Goal: Obtain resource: Download file/media

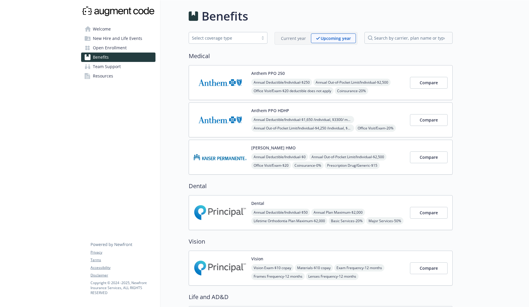
click at [303, 71] on div "Anthem PPO 250 Annual Deductible/Individual - $250 Annual Out-of-Pocket Limit/I…" at bounding box center [328, 82] width 154 height 25
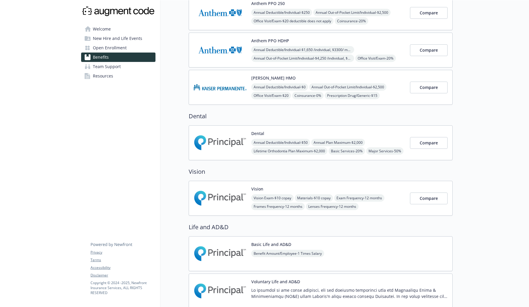
scroll to position [70, 0]
click at [385, 139] on div "Dental Annual Deductible/Individual - $50 Annual Plan Maximum - $2,000 Lifetime…" at bounding box center [328, 143] width 154 height 25
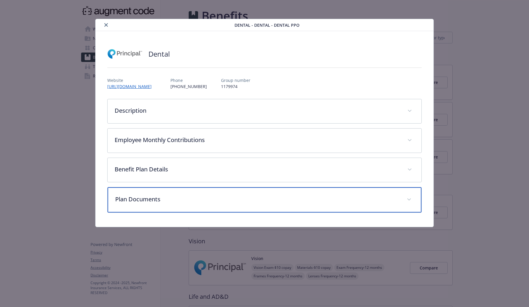
click at [140, 198] on p "Plan Documents" at bounding box center [257, 199] width 284 height 9
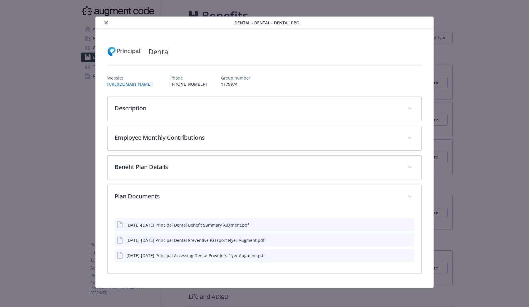
click at [400, 224] on icon "download file" at bounding box center [400, 224] width 4 height 4
click at [400, 241] on icon "download file" at bounding box center [399, 241] width 5 height 1
click at [400, 255] on icon "download file" at bounding box center [399, 255] width 5 height 5
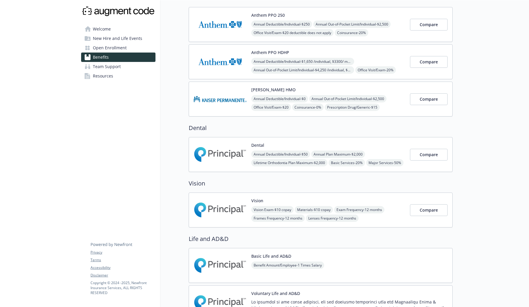
scroll to position [65, 0]
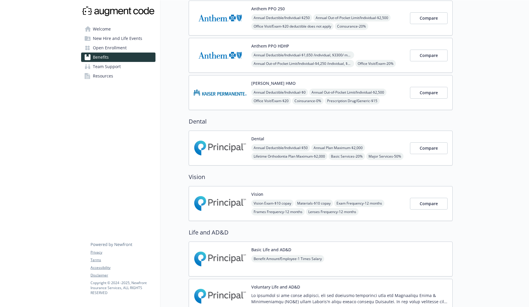
click at [400, 192] on div "Vision Vision Exam - $10 copay Materials - $10 copay Exam Frequency - 12 months…" at bounding box center [328, 203] width 154 height 25
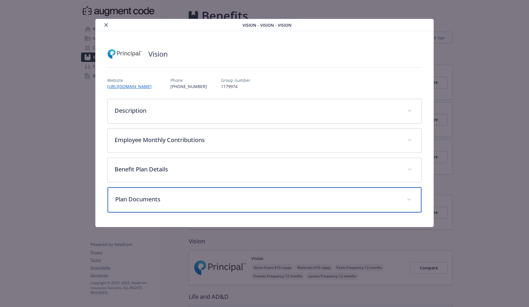
click at [293, 206] on div "Plan Documents" at bounding box center [265, 199] width 314 height 25
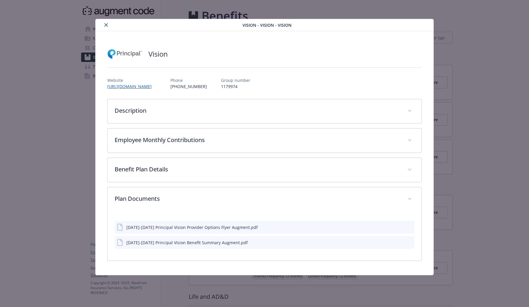
click at [400, 228] on icon "download file" at bounding box center [399, 226] width 5 height 5
click at [399, 242] on icon "download file" at bounding box center [400, 242] width 4 height 4
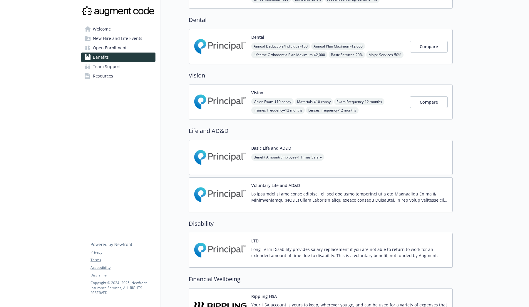
scroll to position [187, 0]
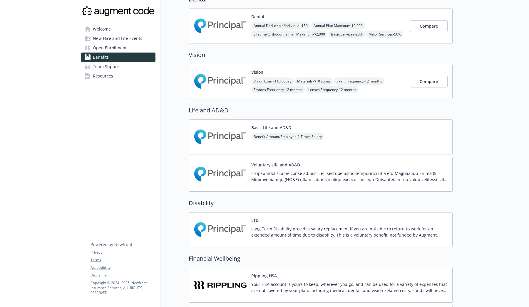
click at [415, 136] on div "Basic Life and AD&D Benefit Amount/Employee - 1 Times Salary" at bounding box center [321, 137] width 264 height 35
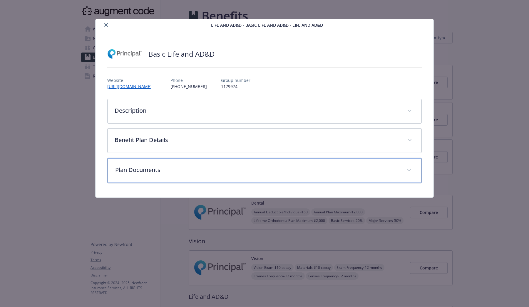
click at [255, 177] on div "Plan Documents" at bounding box center [265, 170] width 314 height 25
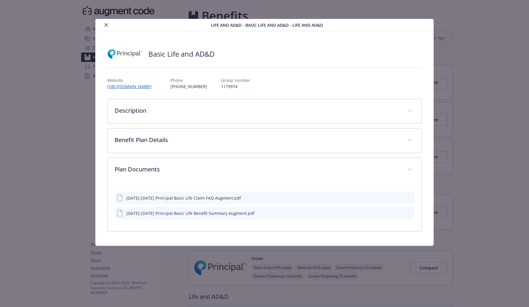
click at [398, 199] on icon "download file" at bounding box center [399, 197] width 5 height 5
click at [400, 214] on icon "download file" at bounding box center [399, 212] width 5 height 5
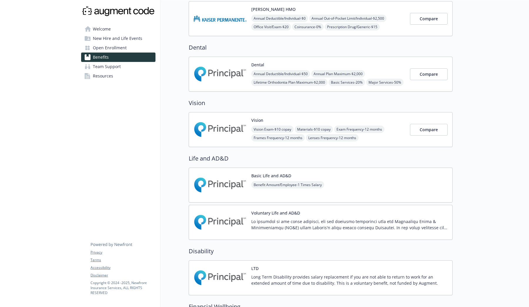
scroll to position [208, 0]
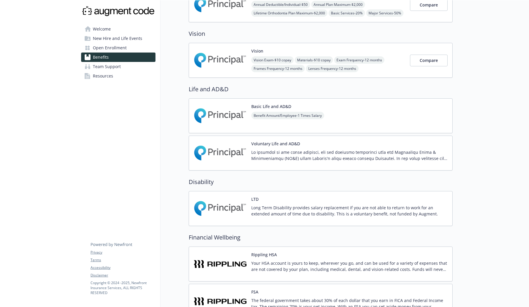
click at [399, 148] on div "Voluntary Life and AD&D" at bounding box center [349, 153] width 196 height 25
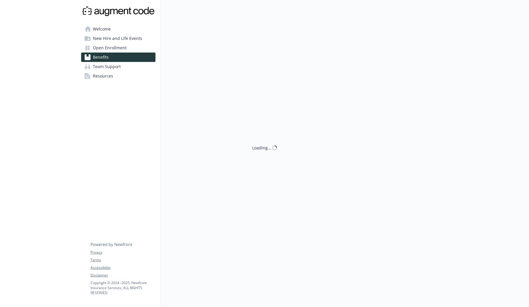
scroll to position [0, 0]
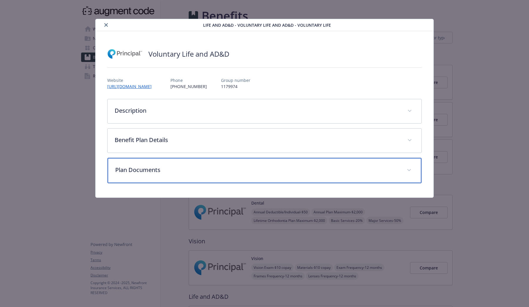
click at [283, 174] on p "Plan Documents" at bounding box center [257, 170] width 284 height 9
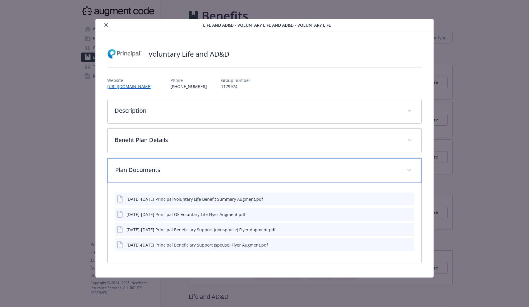
scroll to position [0, 0]
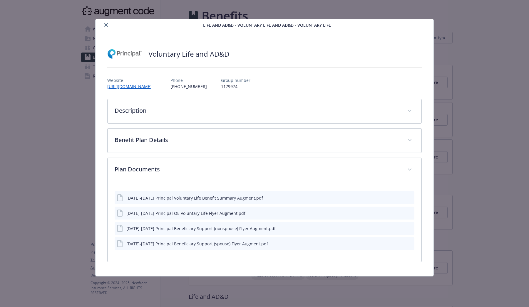
click at [400, 200] on button "details for plan Life and AD&D - Voluntary Life and AD&D - Voluntary Life" at bounding box center [399, 198] width 5 height 6
click at [400, 196] on icon "download file" at bounding box center [400, 197] width 4 height 4
click at [400, 213] on icon "download file" at bounding box center [399, 212] width 5 height 5
click at [400, 228] on icon "download file" at bounding box center [400, 228] width 4 height 4
click at [400, 245] on icon "download file" at bounding box center [399, 243] width 5 height 5
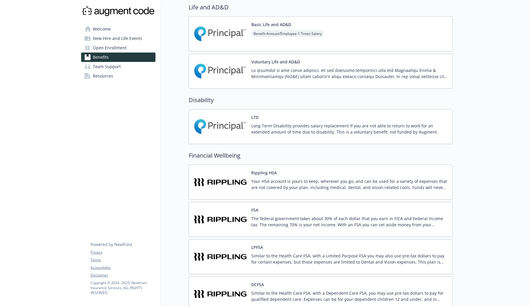
scroll to position [315, 0]
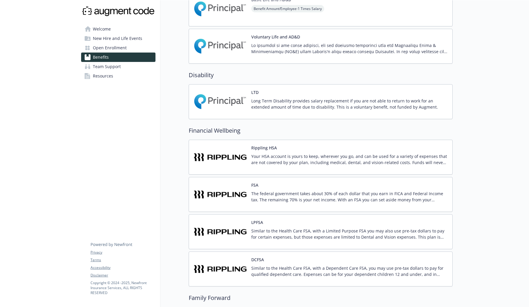
click at [427, 110] on p "Long Term Disability provides salary replacement if you are not able to return …" at bounding box center [349, 104] width 196 height 12
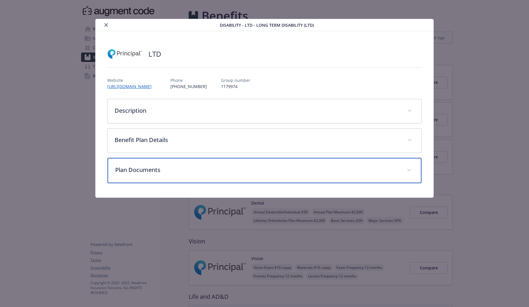
click at [379, 165] on div "Plan Documents" at bounding box center [265, 170] width 314 height 25
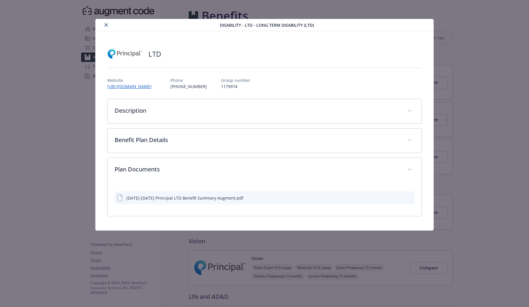
click at [399, 198] on icon "download file" at bounding box center [399, 197] width 5 height 5
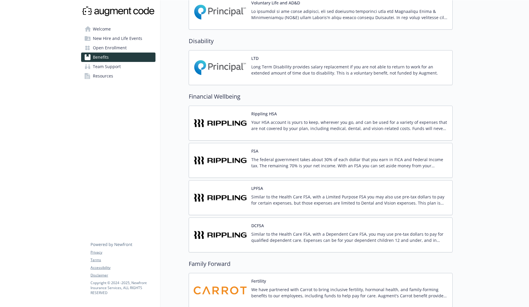
scroll to position [346, 0]
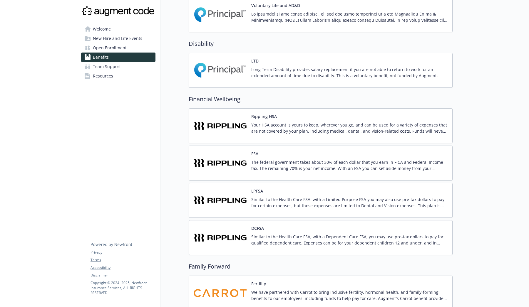
click at [417, 130] on p "Your HSA account is yours to keep, wherever you go, and can be used for a varie…" at bounding box center [349, 128] width 196 height 12
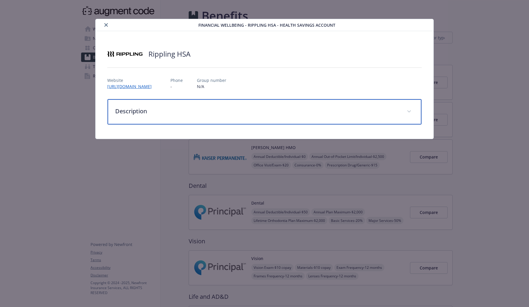
click at [383, 110] on p "Description" at bounding box center [257, 111] width 284 height 9
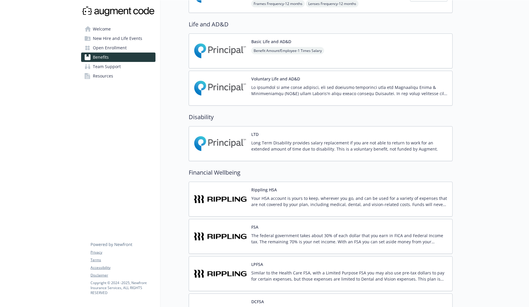
scroll to position [308, 0]
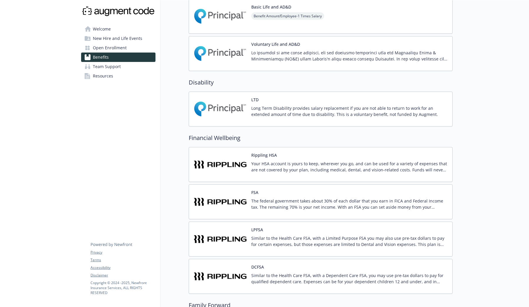
click at [354, 198] on div "FSA The federal government takes about 30% of each dollar that you earn in FICA…" at bounding box center [349, 202] width 196 height 25
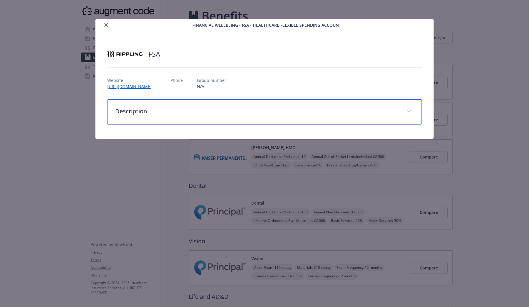
click at [273, 109] on p "Description" at bounding box center [257, 111] width 284 height 9
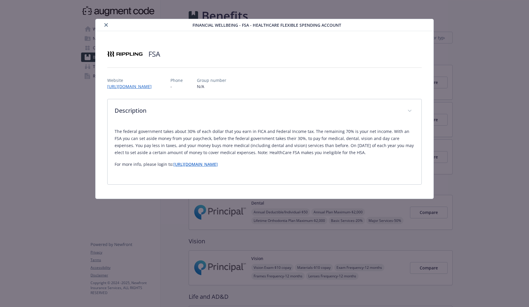
click at [138, 142] on p "The federal government takes about 30% of each dollar that you earn in FICA and…" at bounding box center [265, 142] width 300 height 28
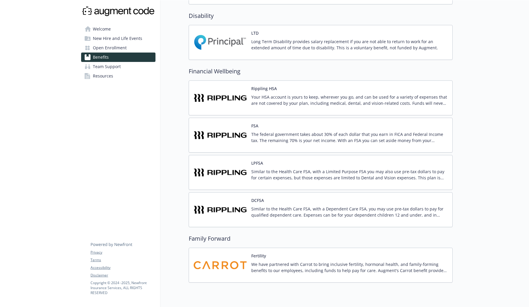
scroll to position [374, 0]
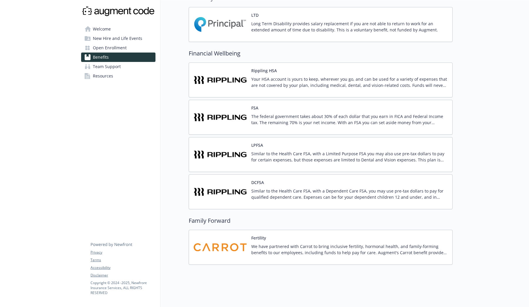
click at [344, 247] on p "We have partnered with Carrot to bring inclusive fertility, hormonal health, an…" at bounding box center [349, 250] width 196 height 12
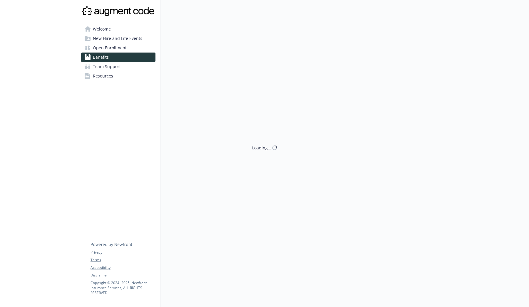
scroll to position [0, 0]
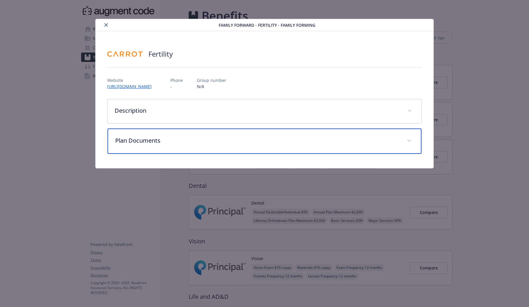
click at [340, 141] on p "Plan Documents" at bounding box center [257, 140] width 284 height 9
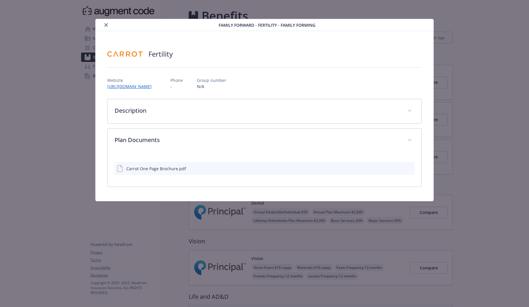
click at [398, 168] on icon "download file" at bounding box center [399, 168] width 5 height 5
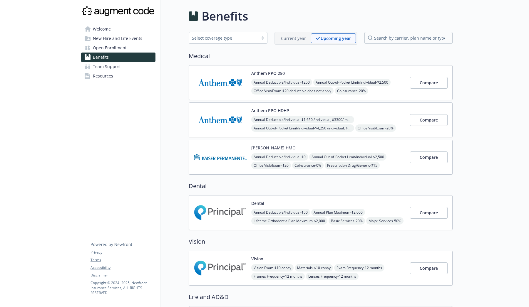
click at [134, 50] on link "Open Enrollment" at bounding box center [118, 47] width 74 height 9
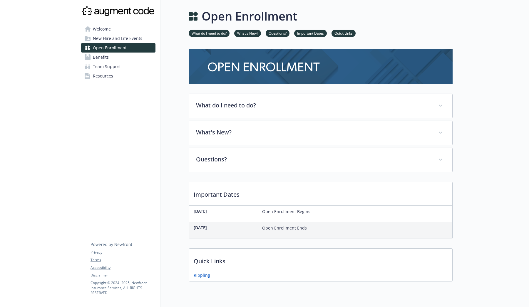
click at [134, 58] on link "Benefits" at bounding box center [118, 57] width 74 height 9
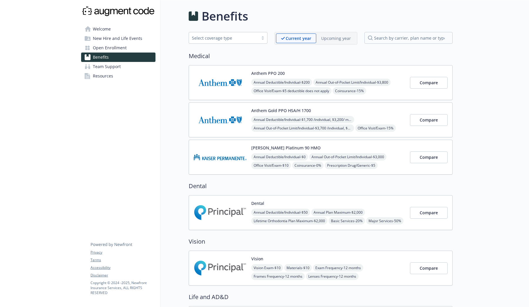
click at [137, 65] on link "Team Support" at bounding box center [118, 66] width 74 height 9
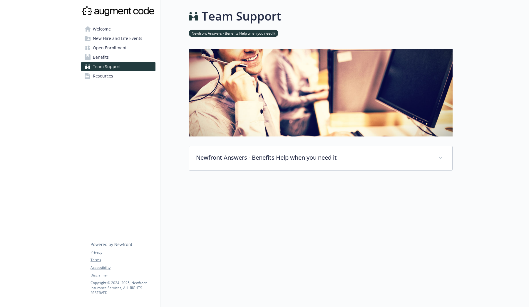
click at [128, 76] on link "Resources" at bounding box center [118, 75] width 74 height 9
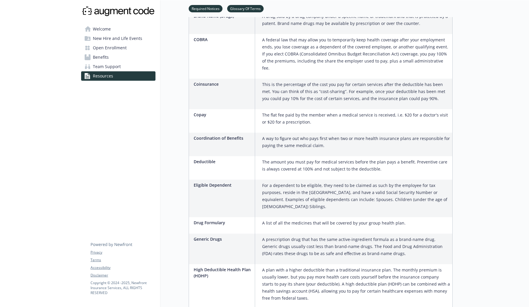
scroll to position [367, 0]
